Goal: Information Seeking & Learning: Learn about a topic

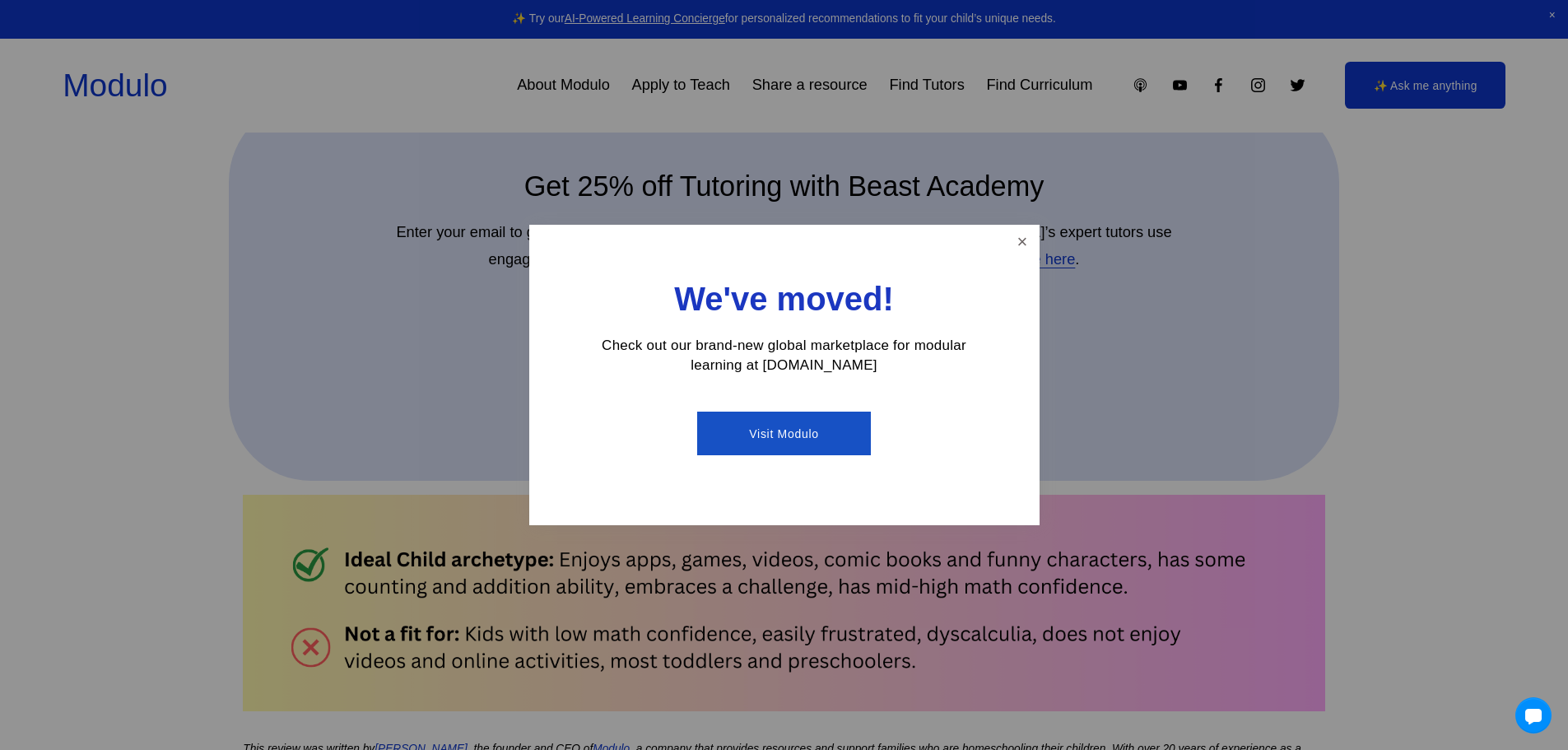
click at [1015, 243] on link "Close" at bounding box center [1022, 241] width 29 height 29
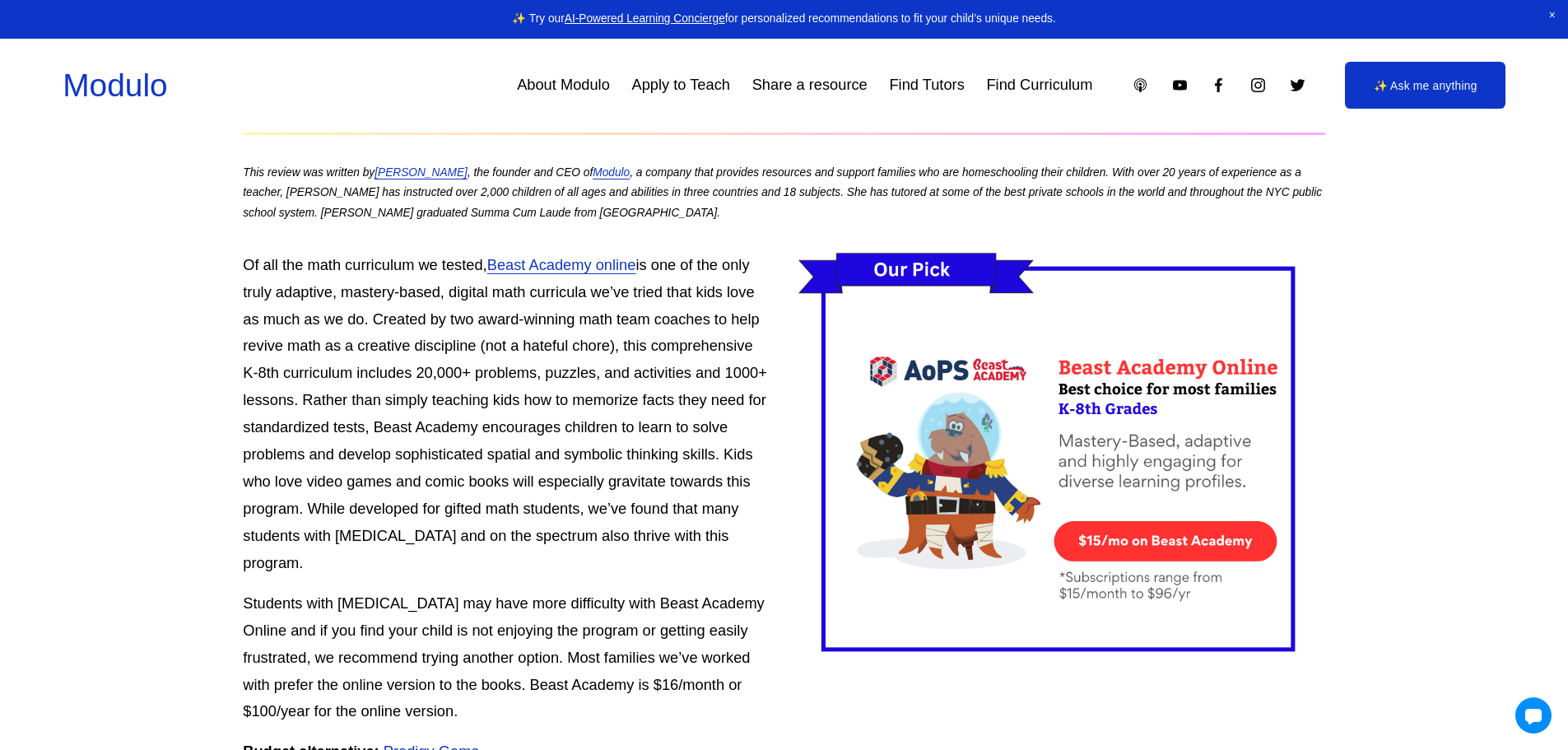
scroll to position [1235, 0]
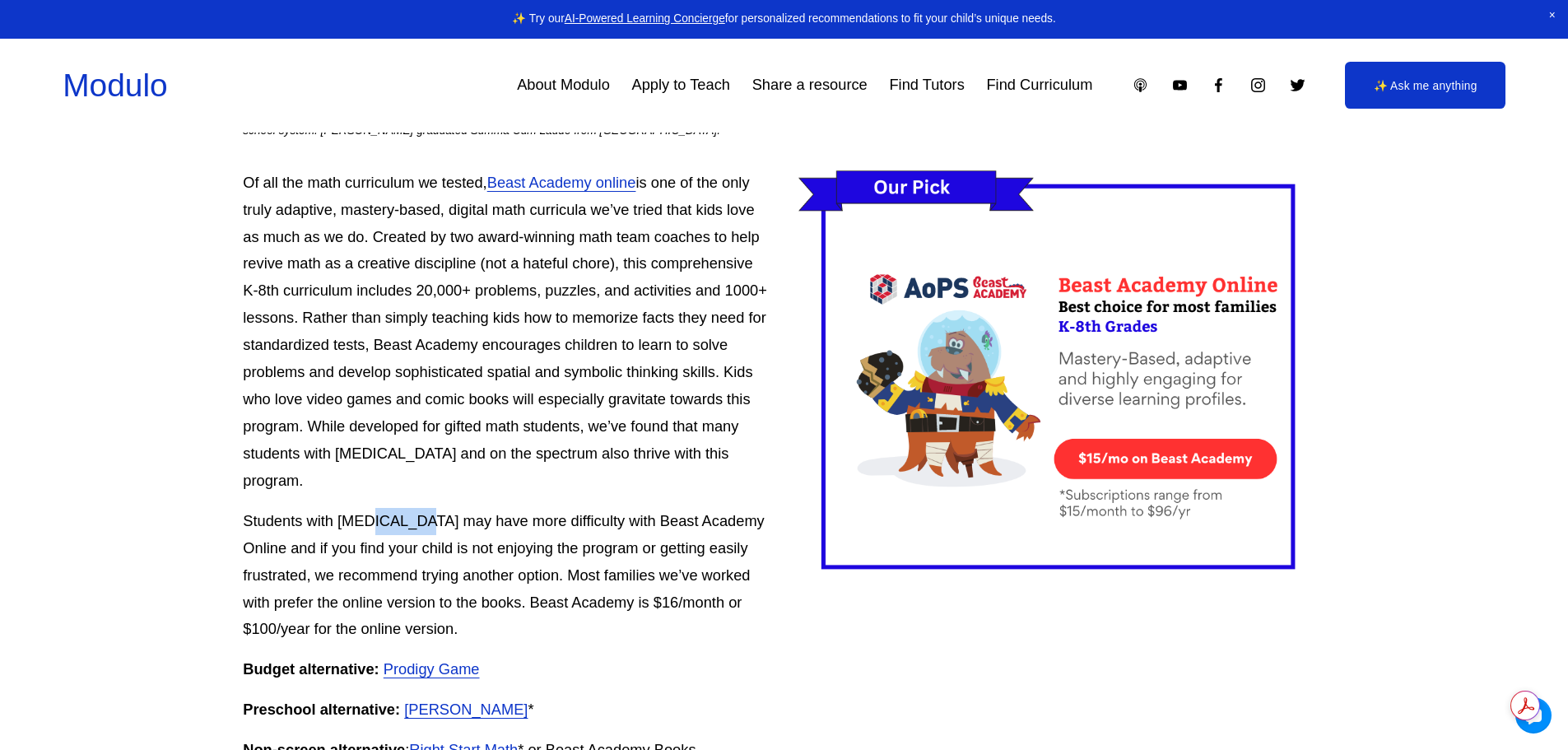
drag, startPoint x: 381, startPoint y: 498, endPoint x: 412, endPoint y: 503, distance: 31.4
click at [412, 508] on p "Students with dyscalculia may have more difficulty with Beast Academy Online an…" at bounding box center [784, 576] width 1082 height 136
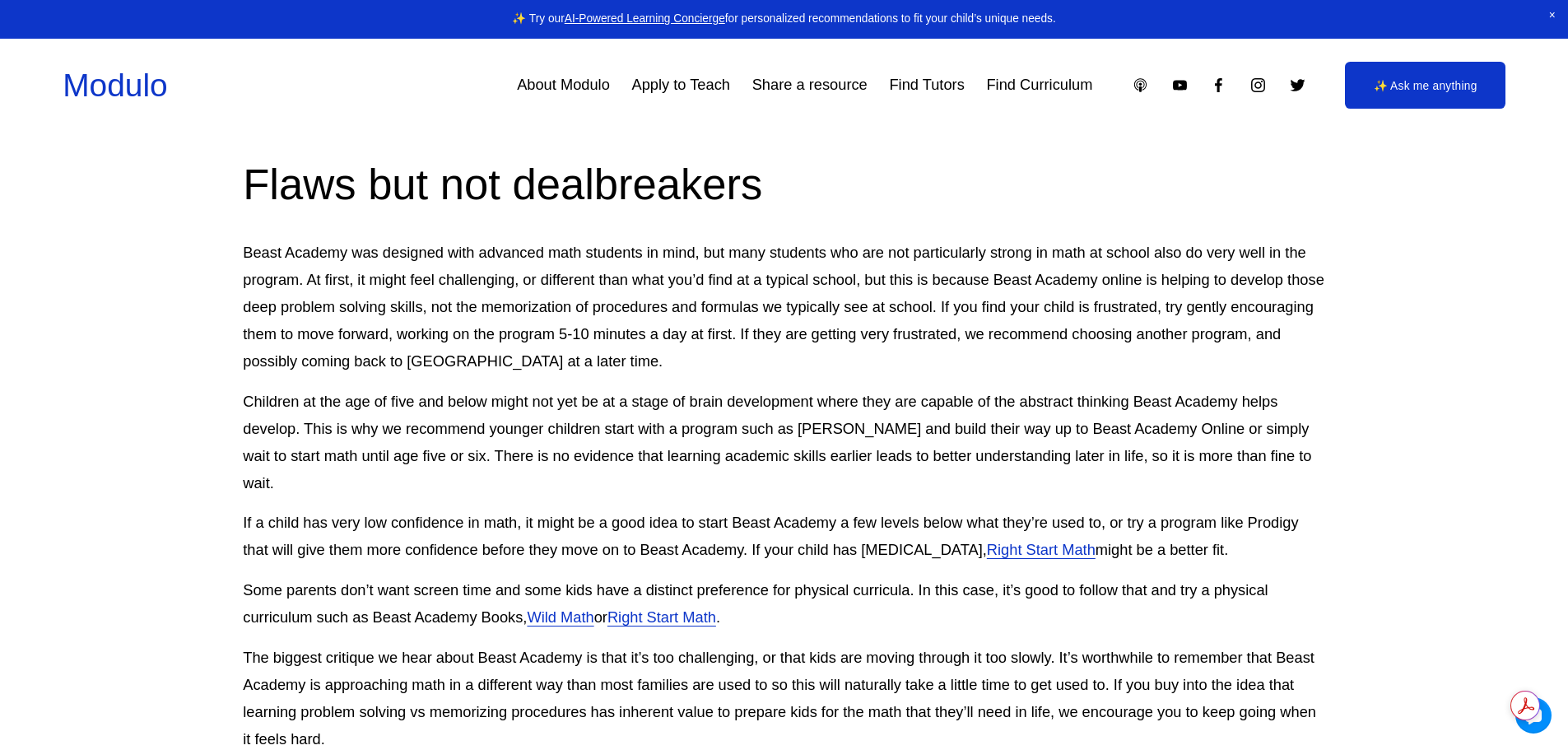
scroll to position [3704, 0]
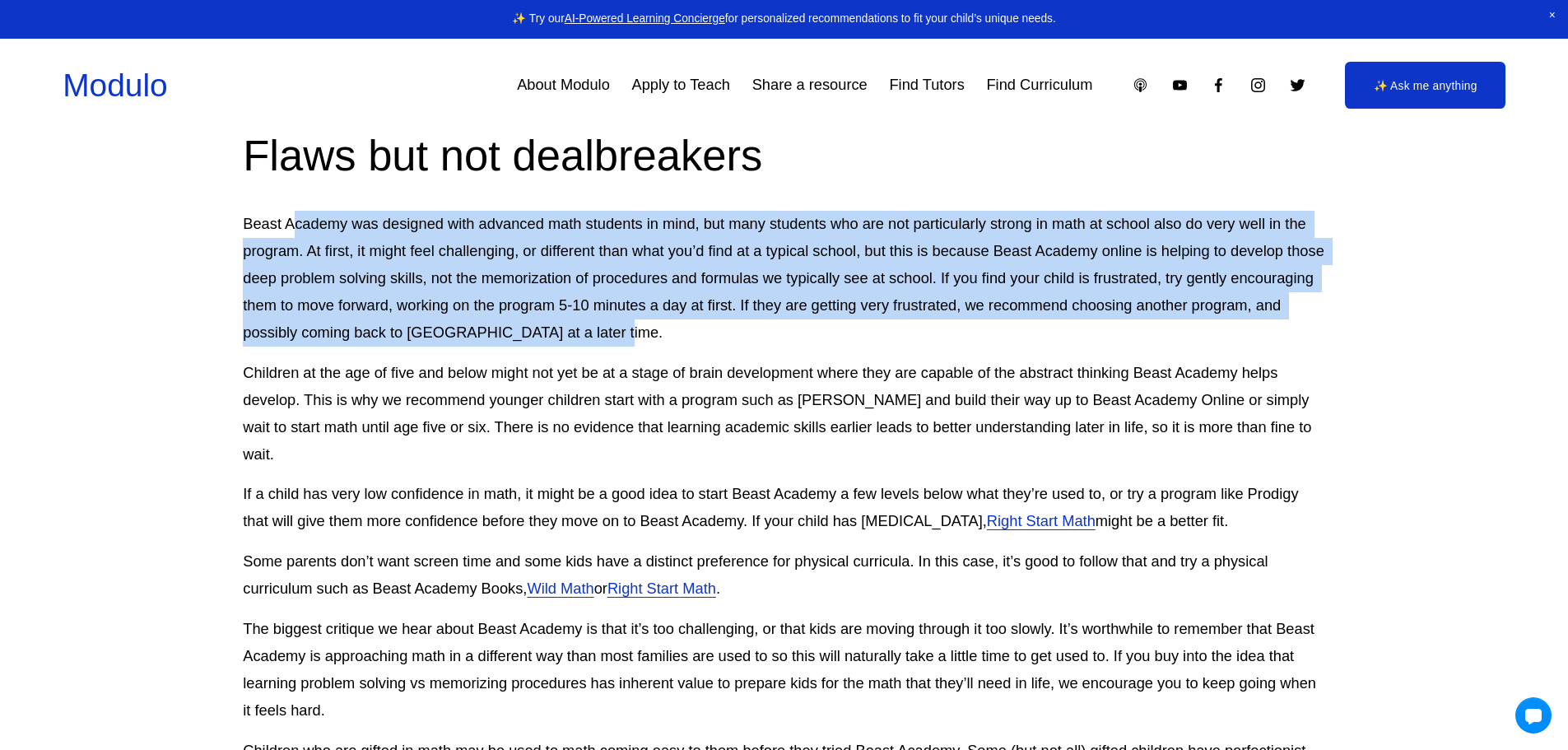
drag, startPoint x: 293, startPoint y: 217, endPoint x: 749, endPoint y: 339, distance: 472.0
click at [749, 339] on p "Beast Academy was designed with advanced math students in mind, but many studen…" at bounding box center [784, 279] width 1082 height 136
click at [348, 263] on p "Beast Academy was designed with advanced math students in mind, but many studen…" at bounding box center [784, 279] width 1082 height 136
click at [416, 247] on p "Beast Academy was designed with advanced math students in mind, but many studen…" at bounding box center [784, 279] width 1082 height 136
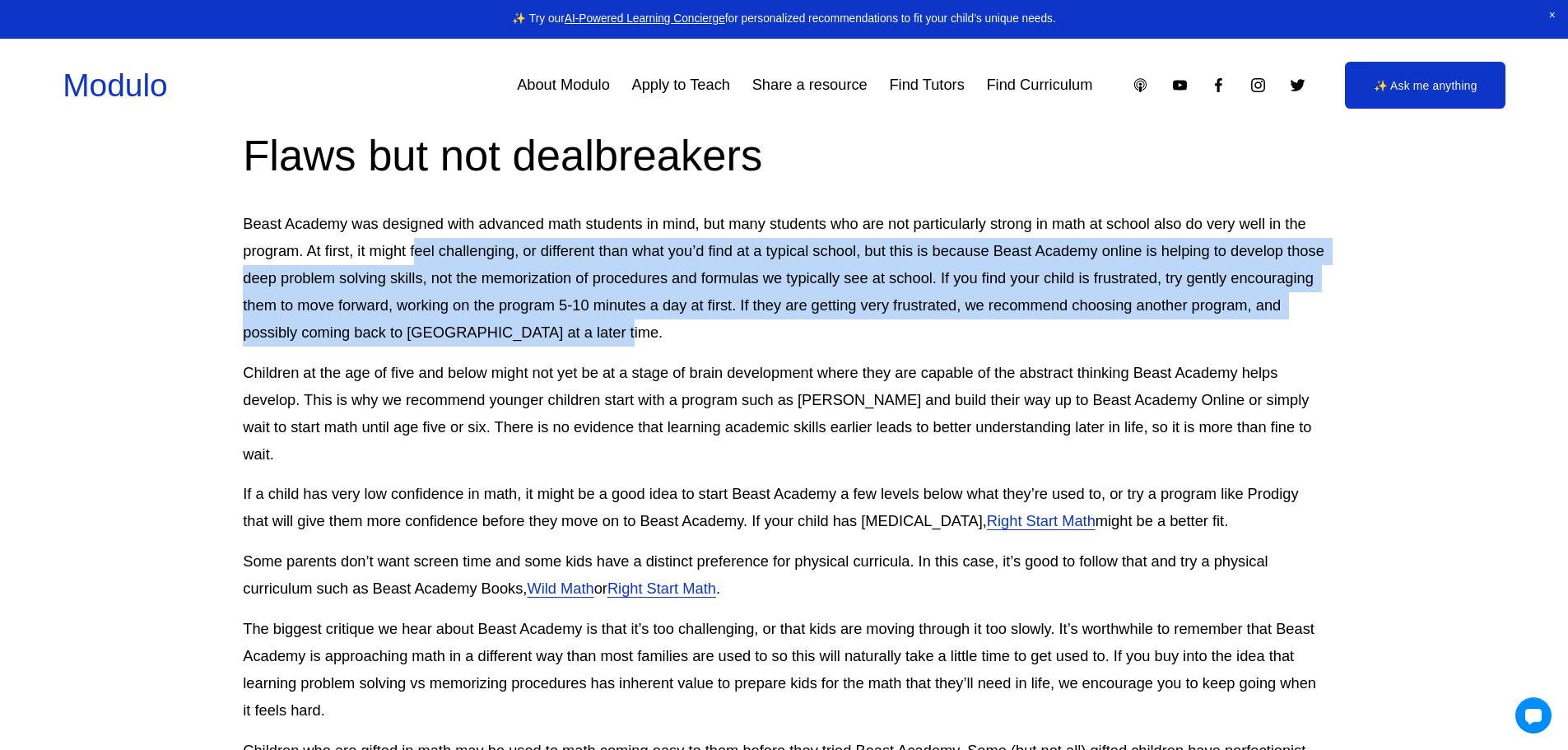
drag, startPoint x: 419, startPoint y: 244, endPoint x: 813, endPoint y: 332, distance: 403.7
click at [813, 332] on p "Beast Academy was designed with advanced math students in mind, but many studen…" at bounding box center [784, 279] width 1082 height 136
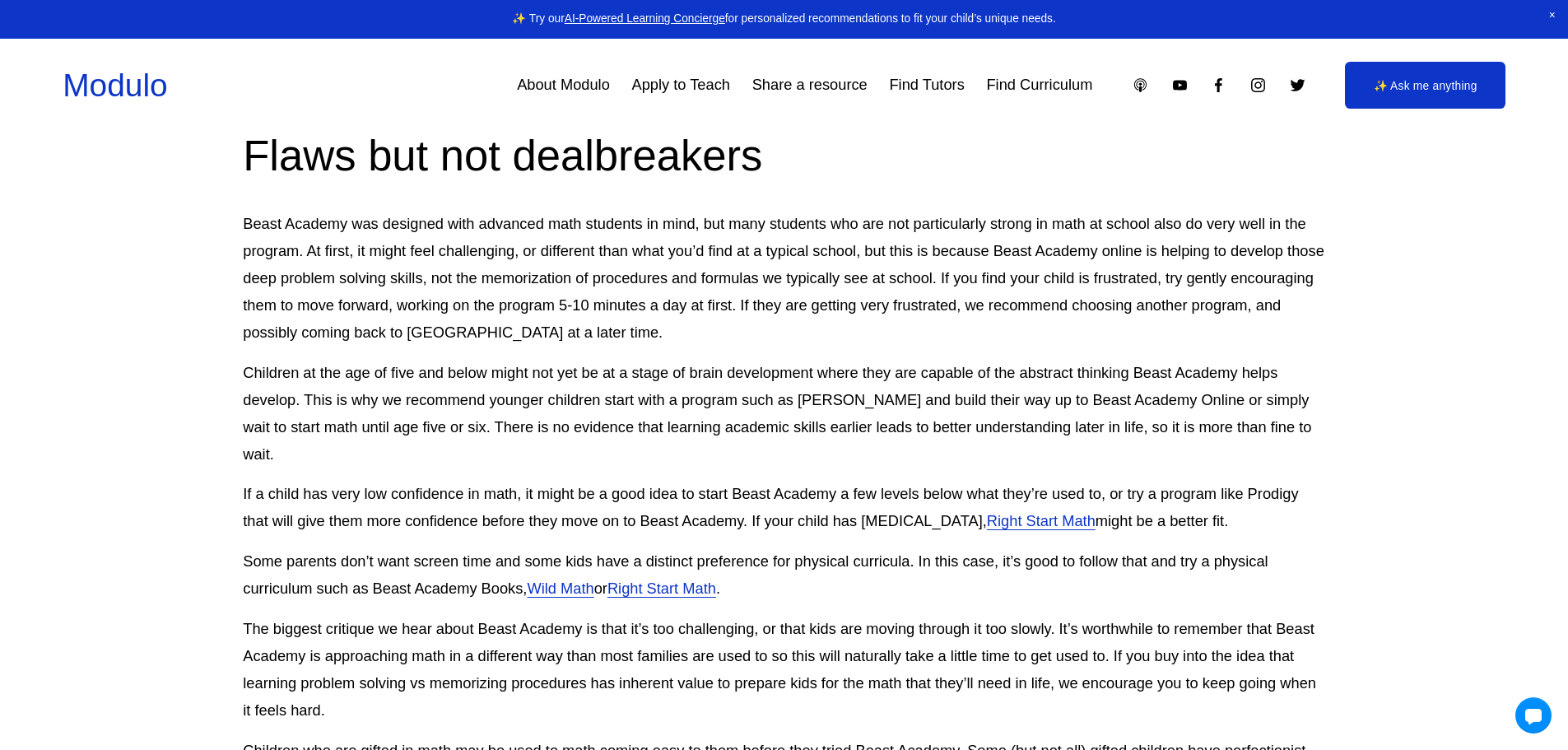
click at [793, 265] on p "Beast Academy was designed with advanced math students in mind, but many studen…" at bounding box center [784, 279] width 1082 height 136
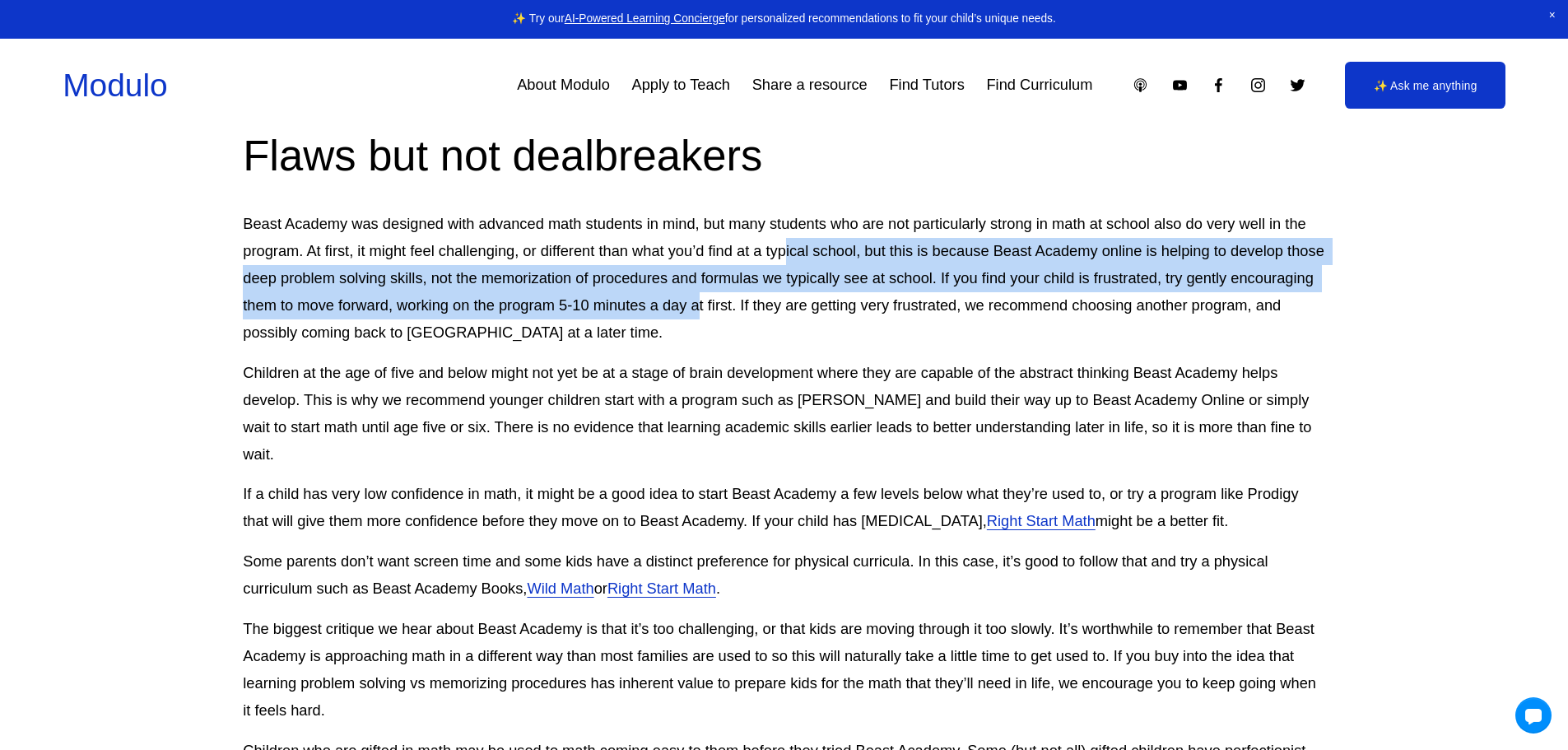
drag, startPoint x: 784, startPoint y: 270, endPoint x: 785, endPoint y: 319, distance: 49.0
click at [785, 319] on p "Beast Academy was designed with advanced math students in mind, but many studen…" at bounding box center [784, 279] width 1082 height 136
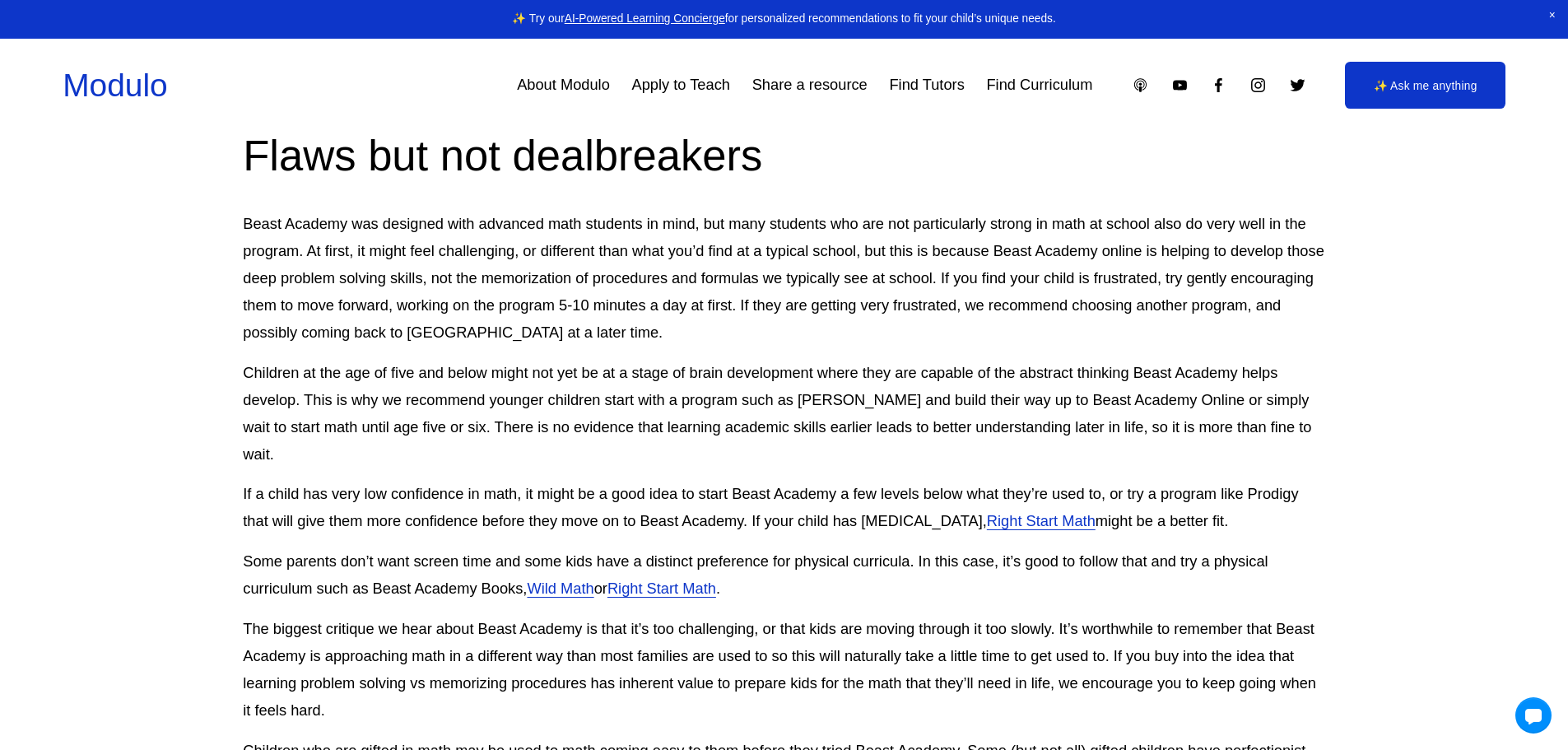
click at [683, 331] on p "Beast Academy was designed with advanced math students in mind, but many studen…" at bounding box center [784, 279] width 1082 height 136
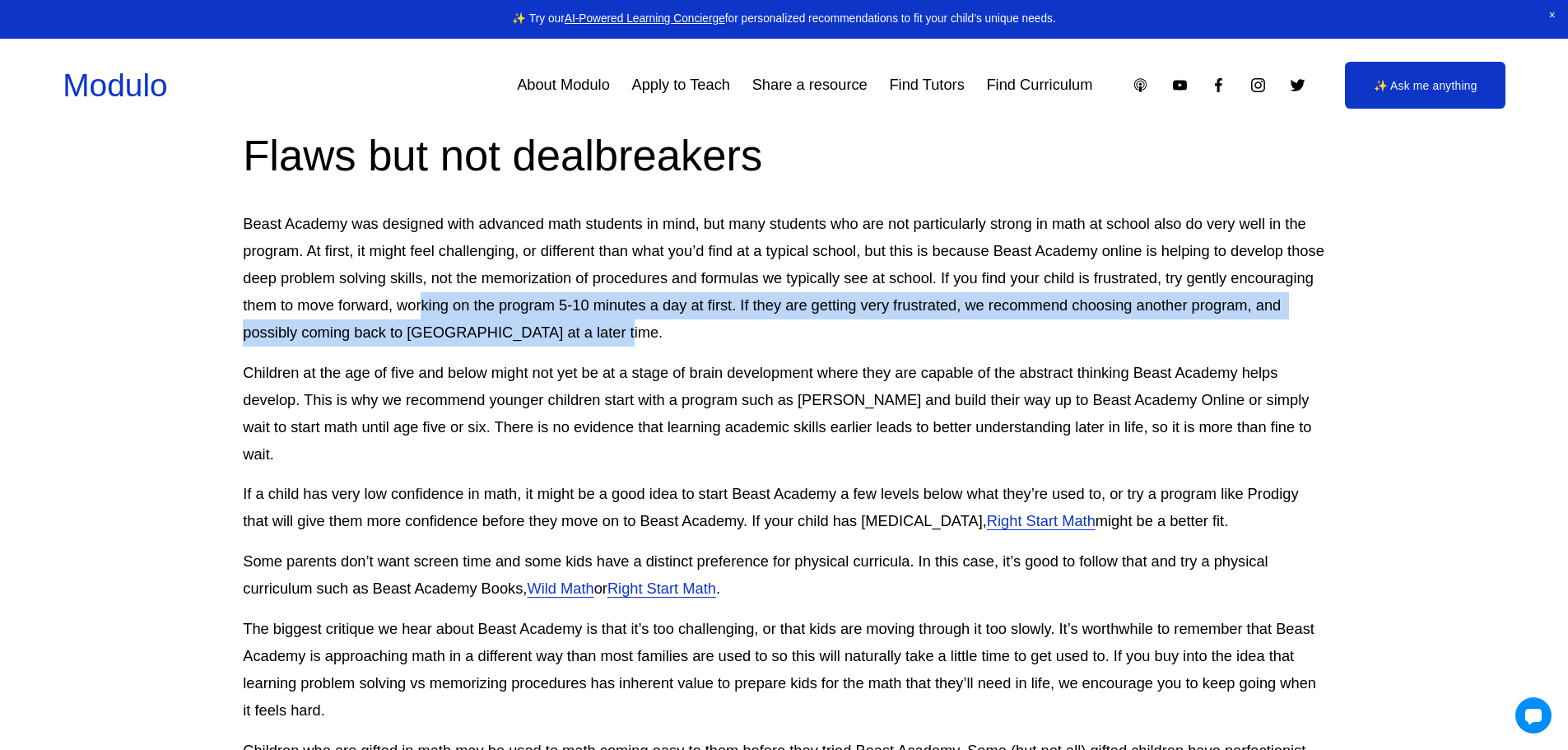
drag, startPoint x: 708, startPoint y: 336, endPoint x: 510, endPoint y: 306, distance: 200.3
click at [510, 306] on p "Beast Academy was designed with advanced math students in mind, but many studen…" at bounding box center [784, 279] width 1082 height 136
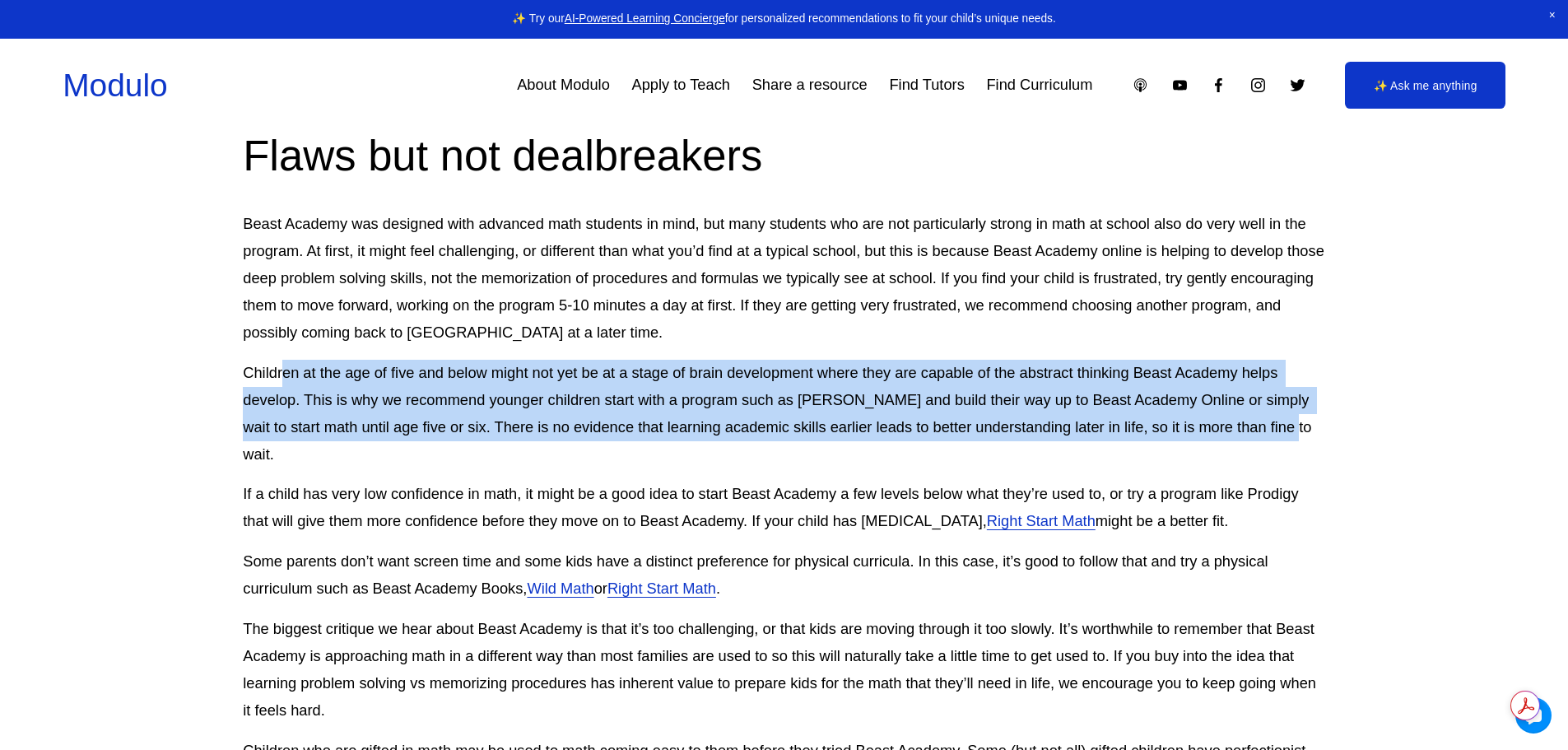
drag, startPoint x: 285, startPoint y: 377, endPoint x: 1275, endPoint y: 440, distance: 992.0
click at [1275, 440] on p "Children at the age of five and below might not yet be at a stage of brain deve…" at bounding box center [784, 414] width 1082 height 109
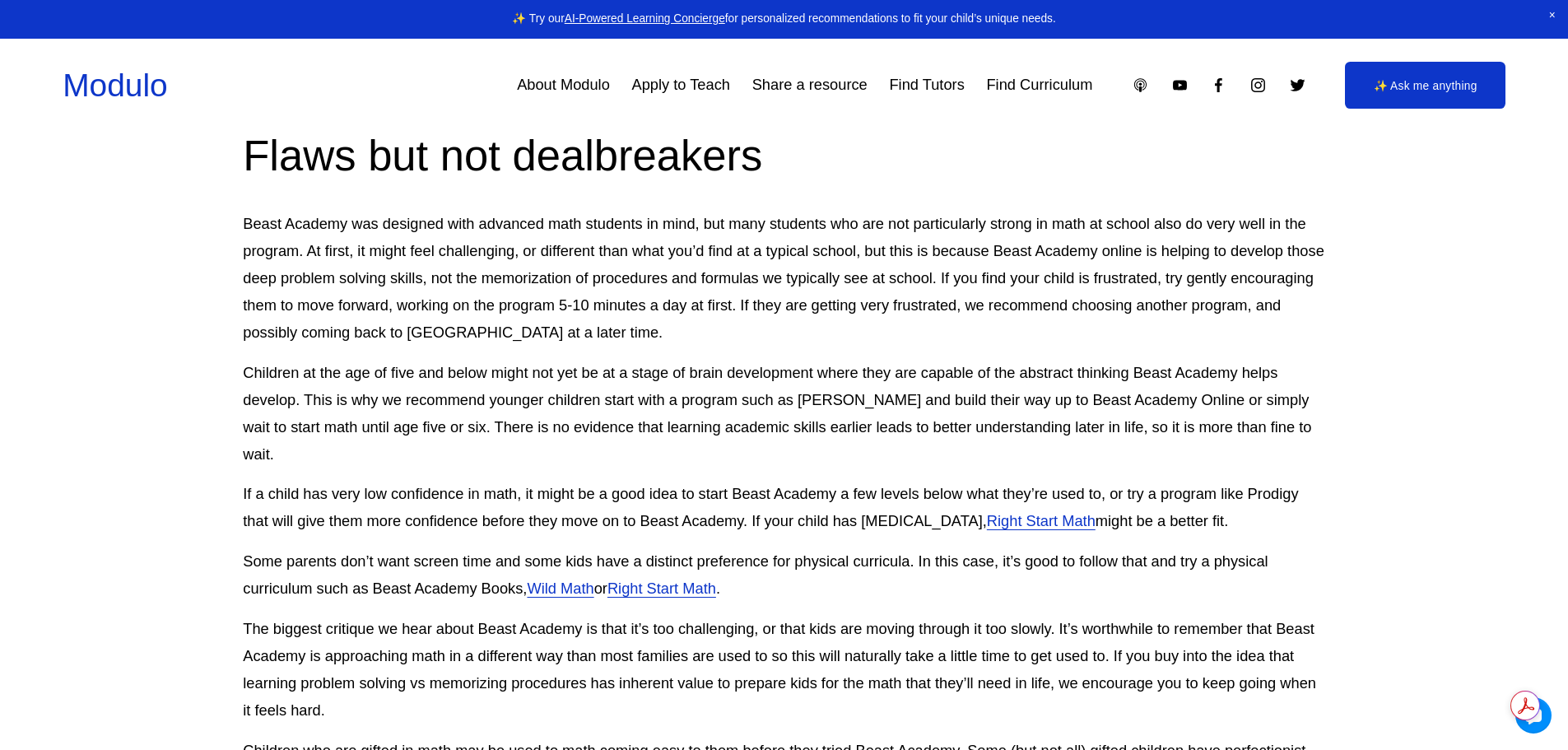
click at [878, 496] on p "If a child has very low confidence in math, it might be a good idea to start Be…" at bounding box center [784, 508] width 1082 height 54
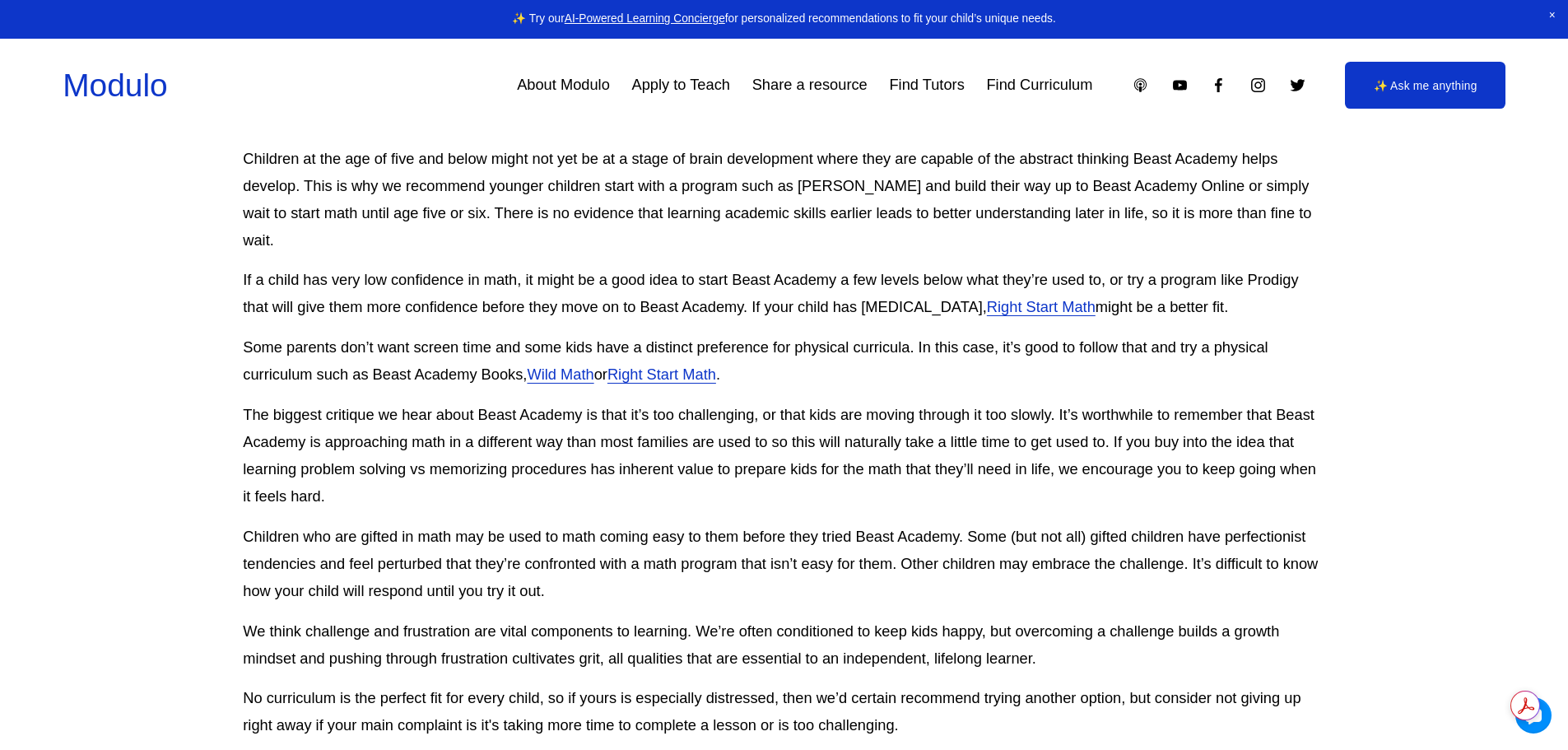
scroll to position [3952, 0]
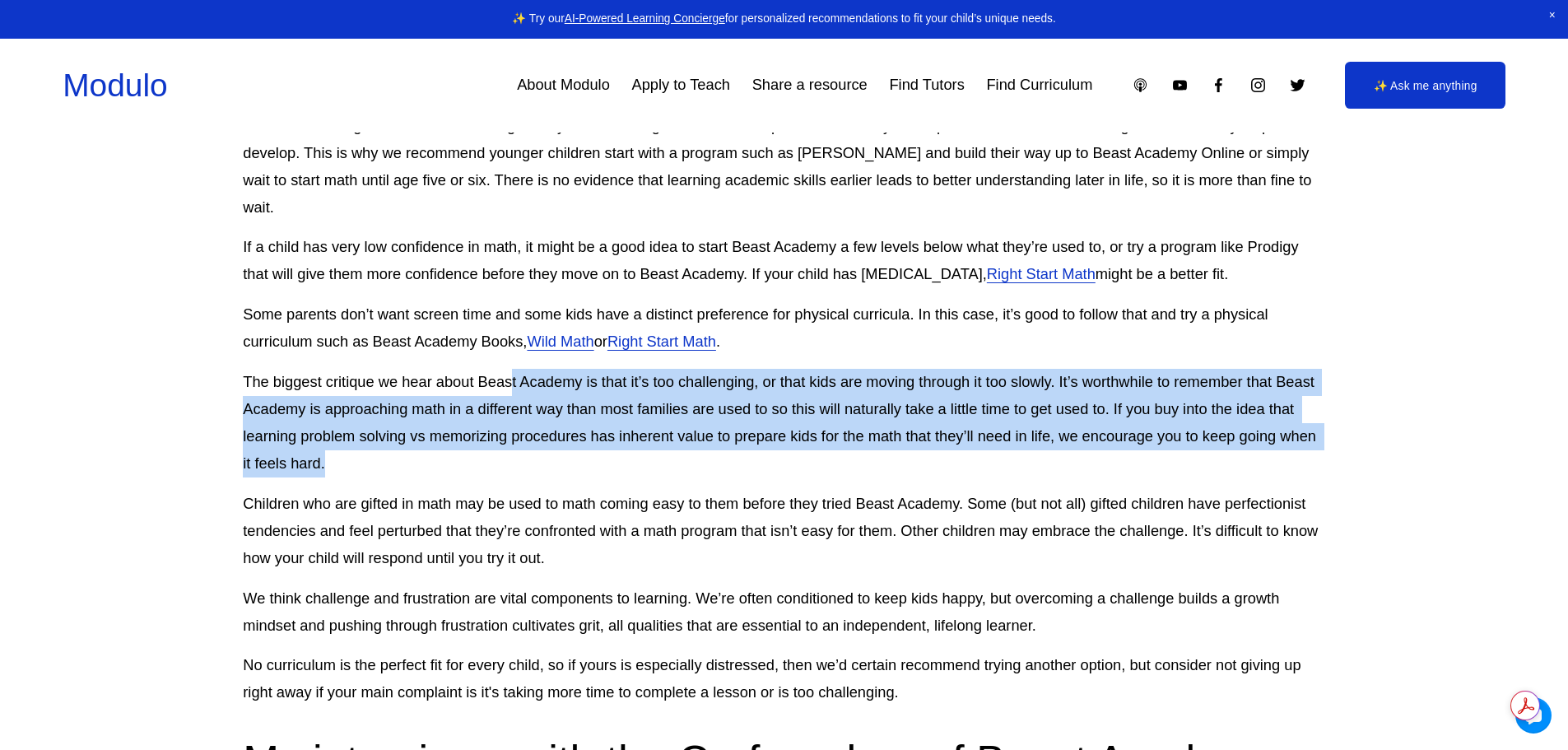
drag, startPoint x: 512, startPoint y: 364, endPoint x: 707, endPoint y: 432, distance: 206.5
click at [707, 432] on p "The biggest critique we hear about Beast Academy is that it’s too challenging, …" at bounding box center [784, 423] width 1082 height 109
drag, startPoint x: 812, startPoint y: 351, endPoint x: 787, endPoint y: 440, distance: 92.4
click at [787, 440] on p "The biggest critique we hear about Beast Academy is that it’s too challenging, …" at bounding box center [784, 423] width 1082 height 109
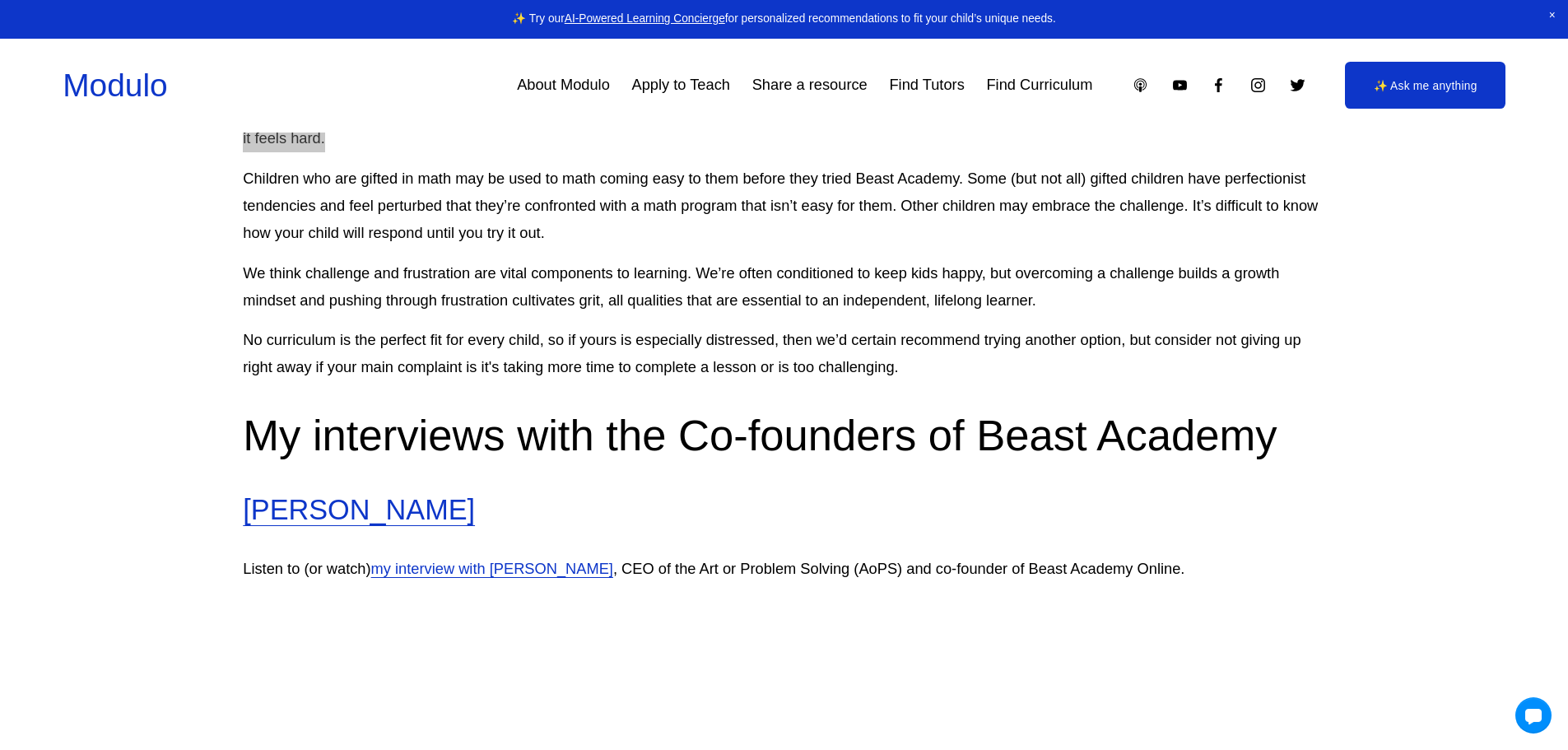
scroll to position [4281, 0]
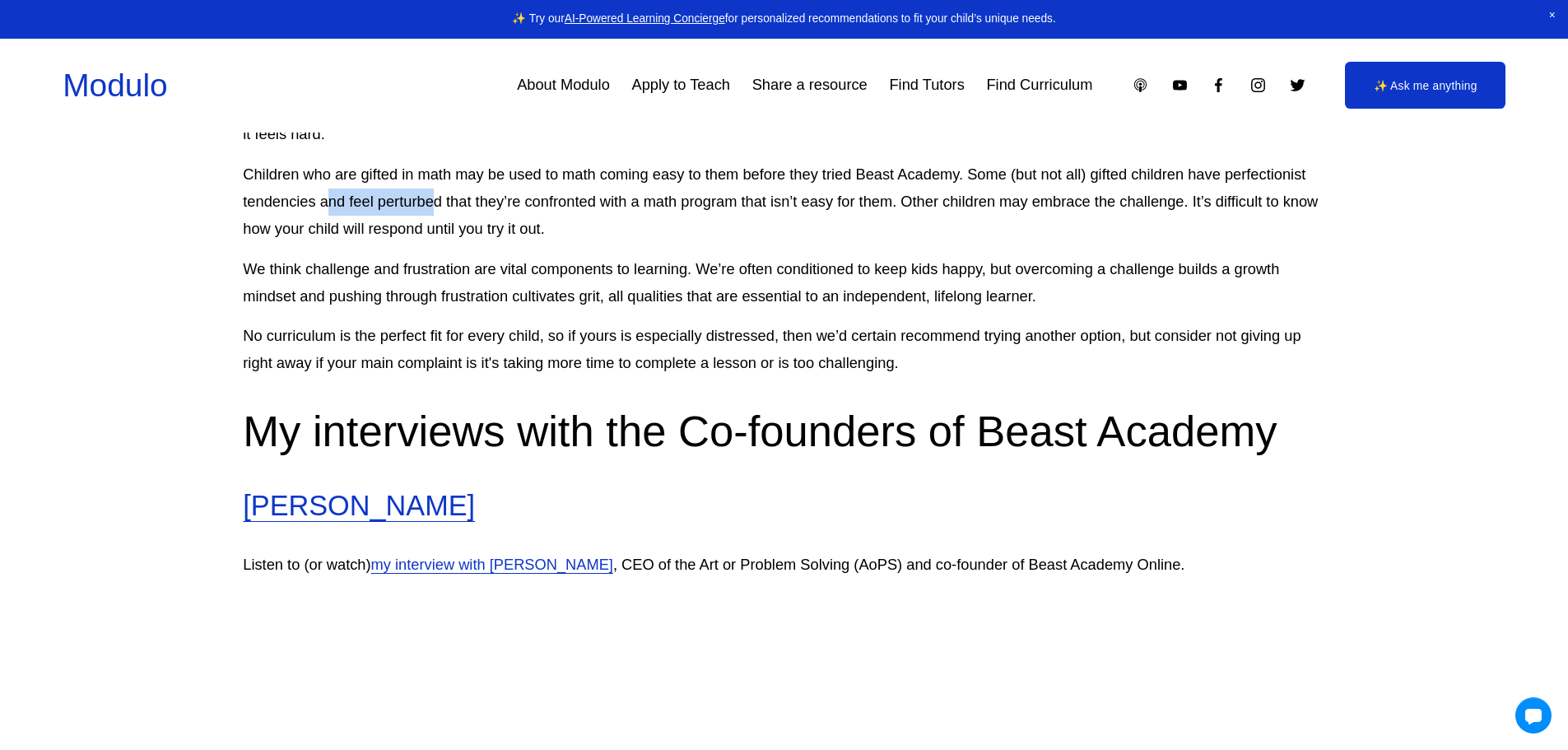
drag, startPoint x: 325, startPoint y: 172, endPoint x: 431, endPoint y: 168, distance: 106.1
click at [431, 168] on p "Children who are gifted in math may be used to math coming easy to them before …" at bounding box center [784, 202] width 1082 height 82
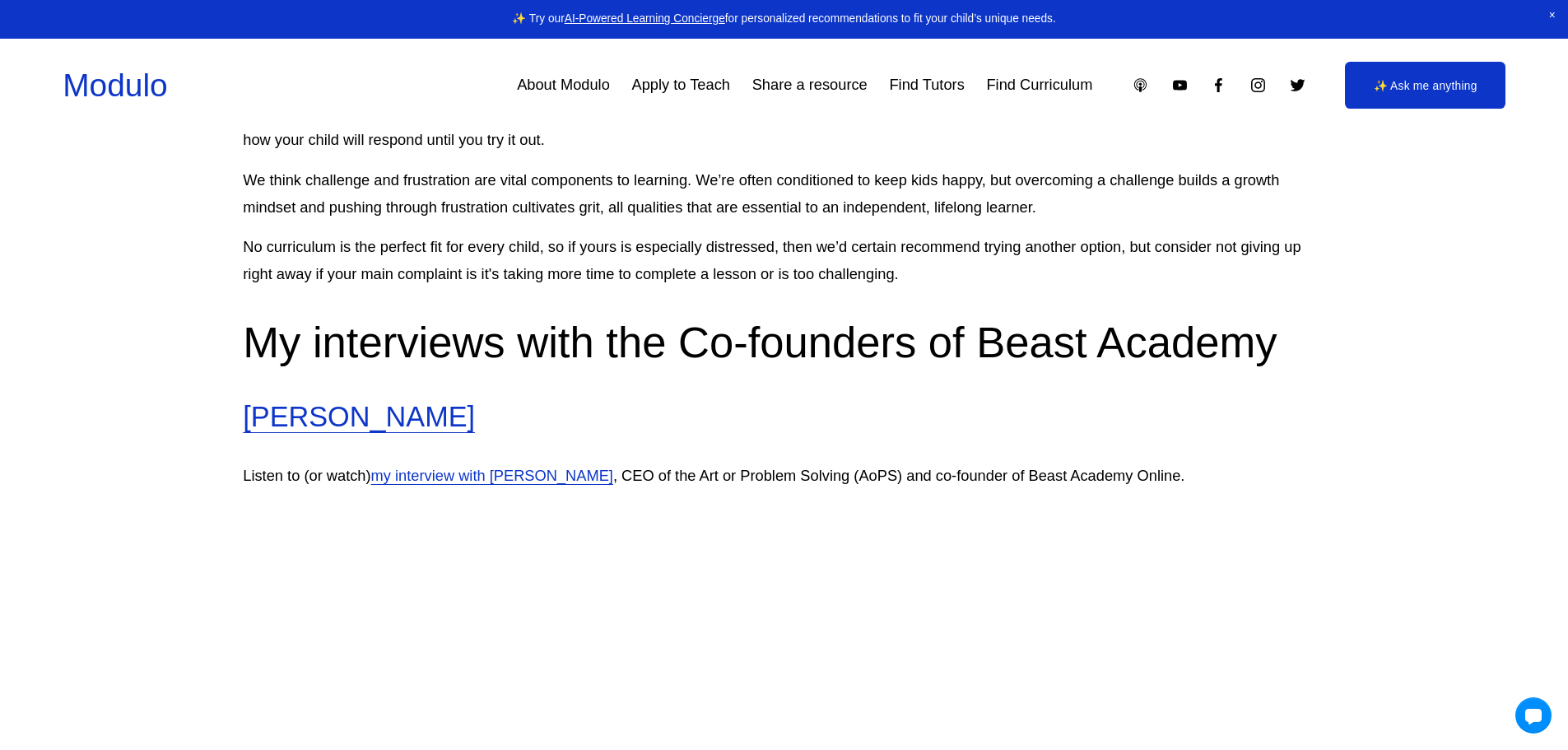
scroll to position [4363, 0]
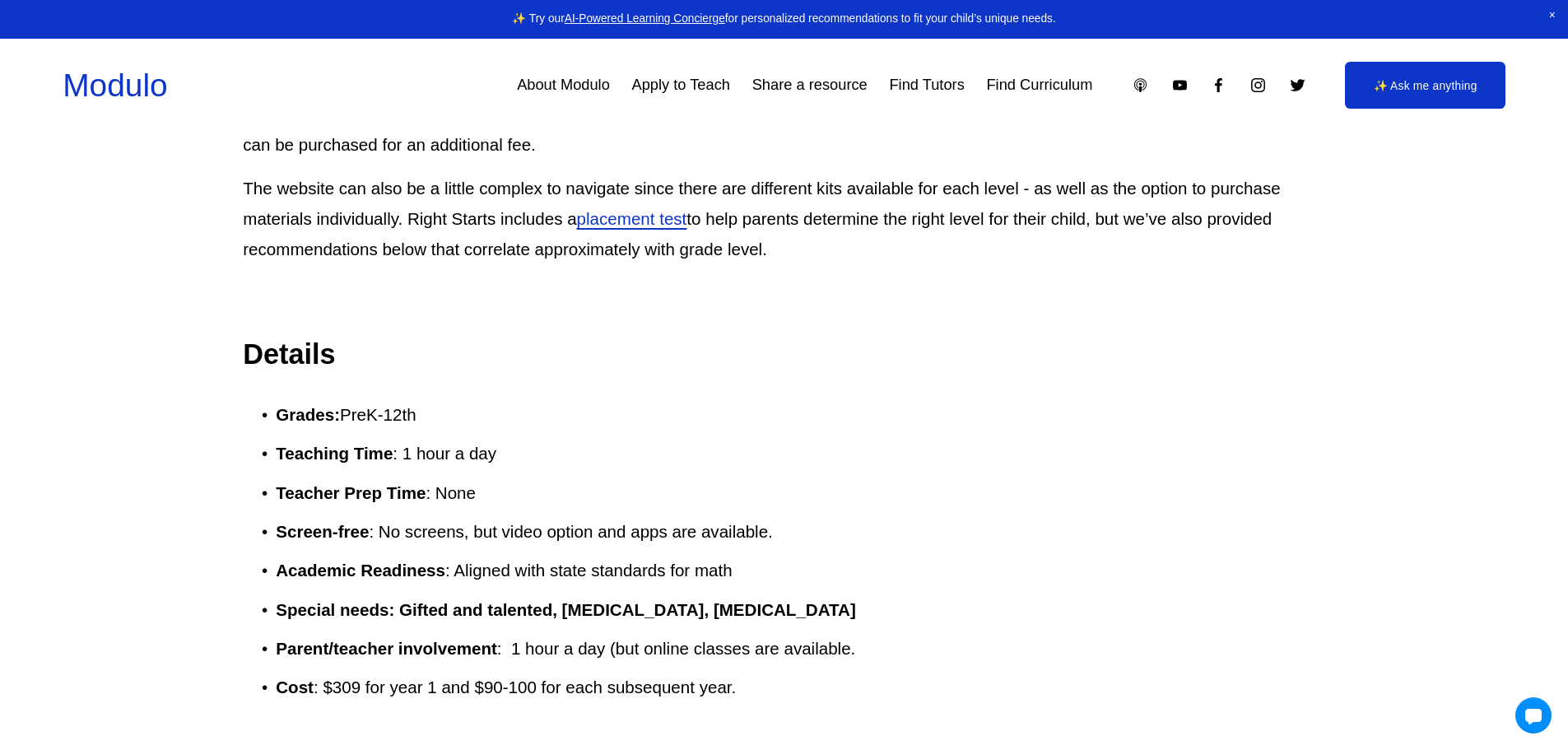
scroll to position [1317, 0]
